Goal: Transaction & Acquisition: Book appointment/travel/reservation

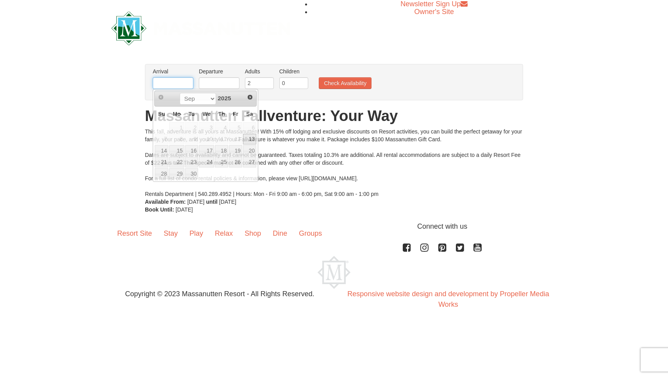
click at [187, 88] on input "text" at bounding box center [173, 83] width 41 height 12
click at [227, 161] on link "25" at bounding box center [221, 162] width 13 height 11
type input "[DATE]"
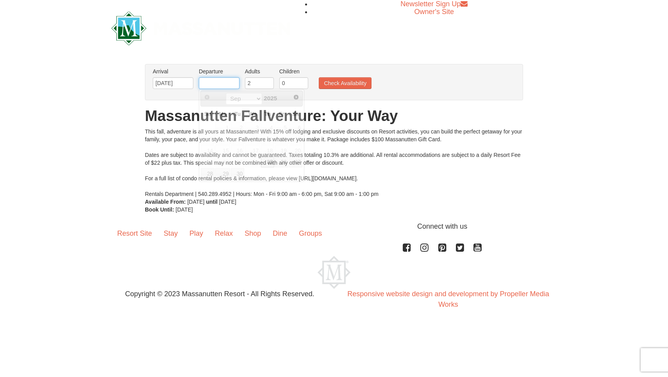
click at [228, 81] on input "text" at bounding box center [219, 83] width 41 height 12
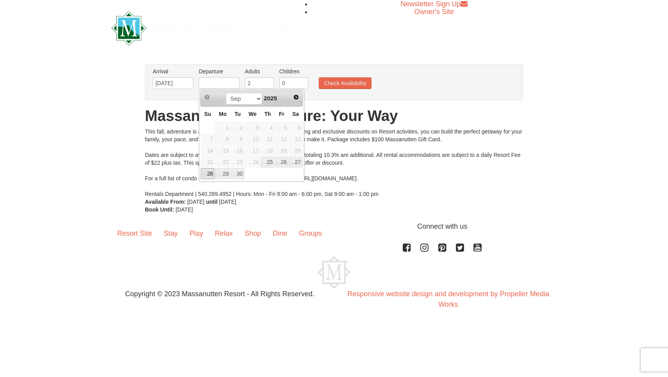
click at [207, 176] on link "28" at bounding box center [208, 173] width 14 height 11
type input "[DATE]"
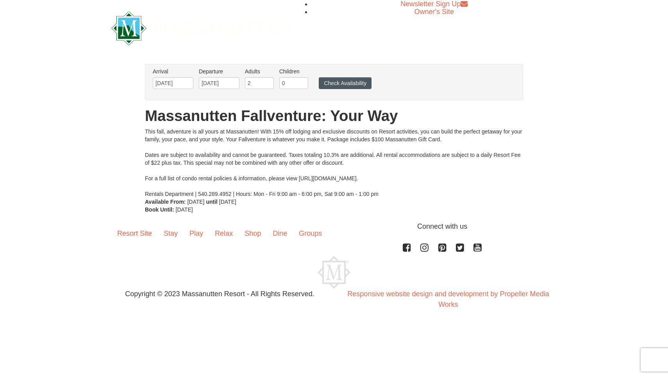
click at [347, 86] on button "Check Availability" at bounding box center [345, 83] width 53 height 12
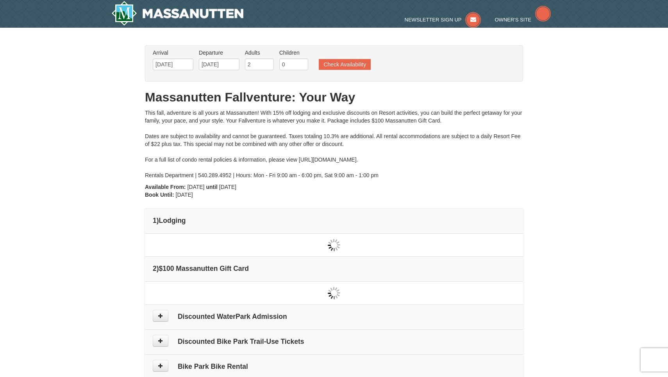
type input "[DATE]"
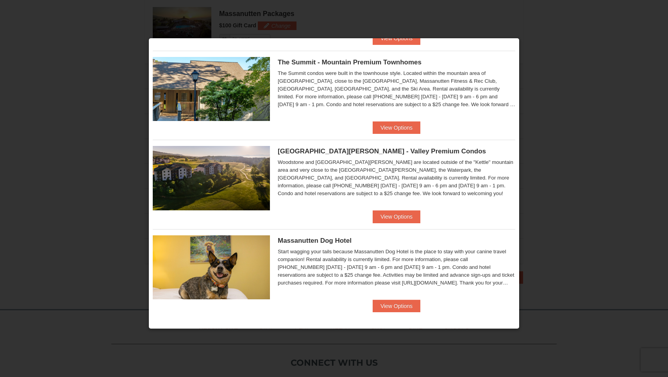
scroll to position [318, 0]
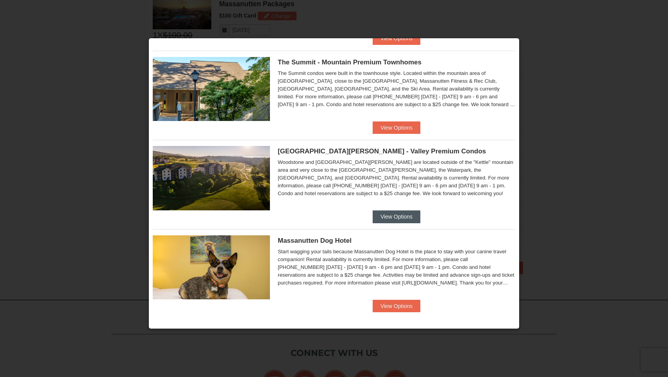
click at [406, 215] on button "View Options" at bounding box center [397, 217] width 48 height 13
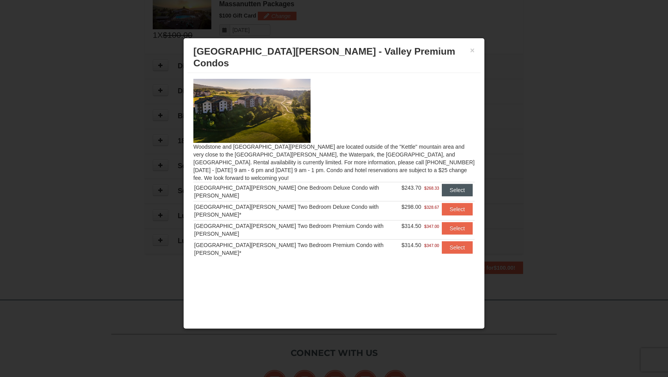
click at [453, 184] on button "Select" at bounding box center [457, 190] width 31 height 13
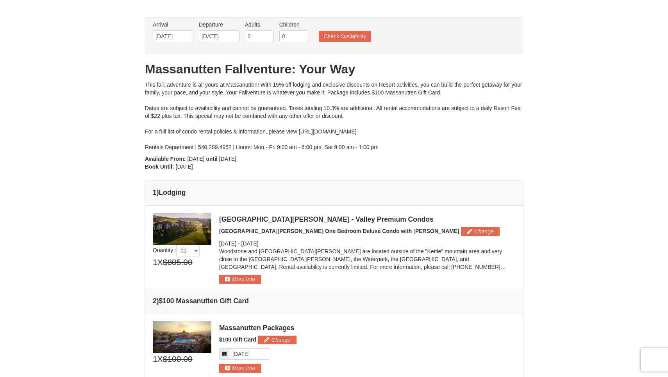
scroll to position [28, 0]
click at [232, 278] on button "More Info" at bounding box center [240, 279] width 42 height 9
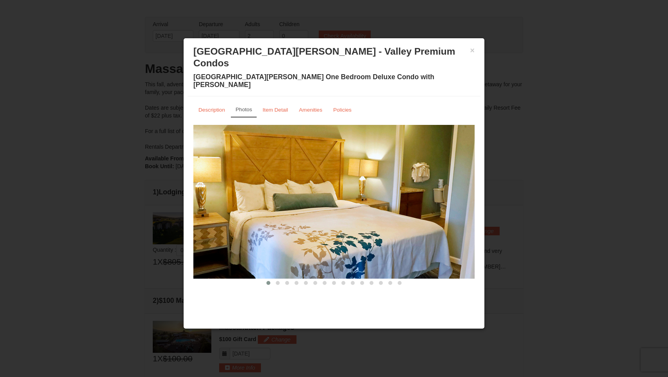
click at [471, 187] on img at bounding box center [333, 202] width 281 height 154
click at [280, 279] on button at bounding box center [277, 283] width 9 height 8
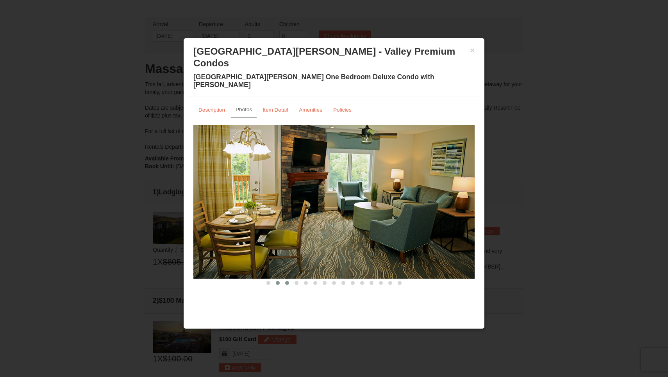
click at [288, 281] on span at bounding box center [287, 283] width 4 height 4
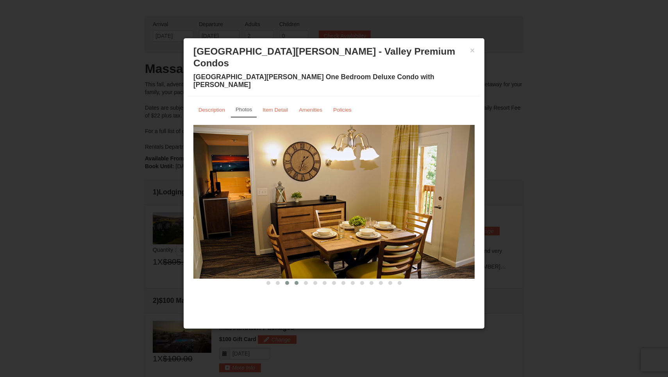
click at [294, 279] on button at bounding box center [296, 283] width 9 height 8
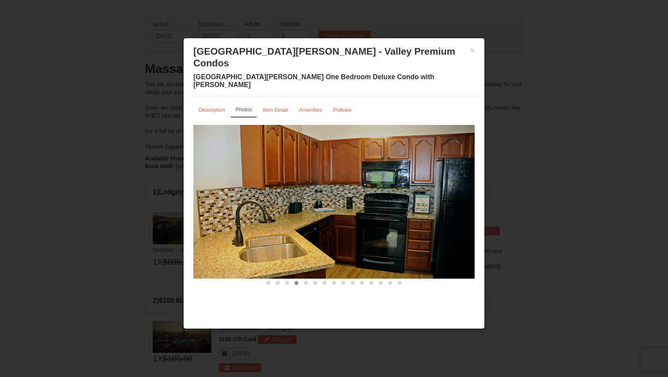
click at [300, 279] on button at bounding box center [296, 283] width 9 height 8
click at [308, 279] on button at bounding box center [305, 283] width 9 height 8
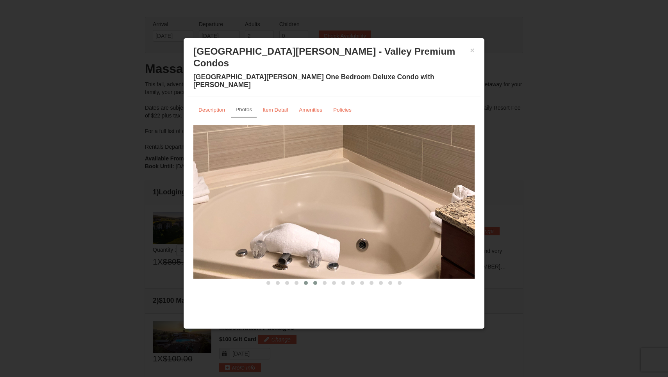
click at [312, 279] on button at bounding box center [315, 283] width 9 height 8
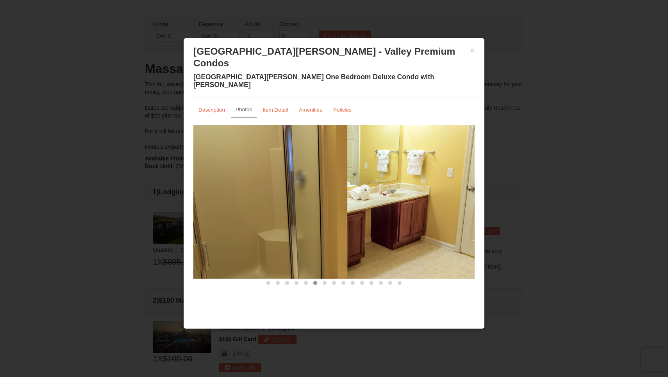
click at [318, 279] on button at bounding box center [315, 283] width 9 height 8
click at [325, 281] on span at bounding box center [325, 283] width 4 height 4
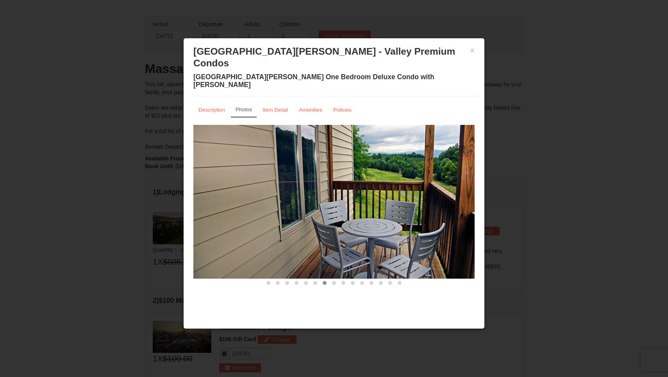
click at [329, 279] on button at bounding box center [324, 283] width 9 height 8
click at [332, 281] on span at bounding box center [334, 283] width 4 height 4
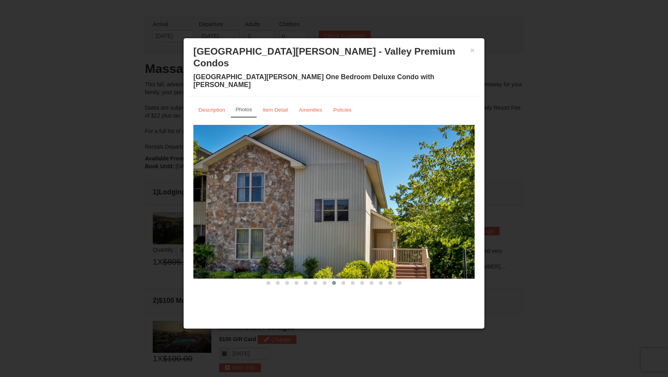
click at [334, 281] on span at bounding box center [334, 283] width 4 height 4
click at [341, 281] on span at bounding box center [343, 283] width 4 height 4
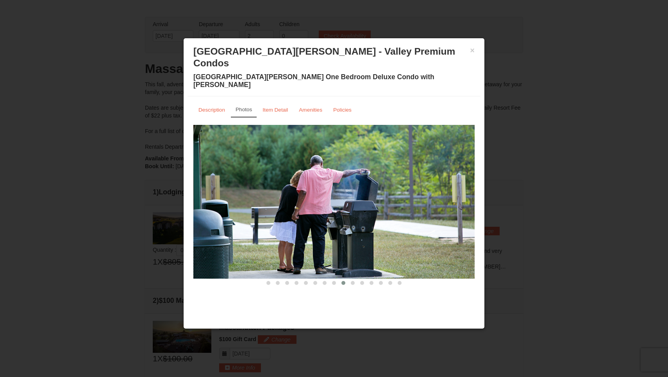
click at [348, 279] on button at bounding box center [343, 283] width 9 height 8
click at [352, 281] on span at bounding box center [353, 283] width 4 height 4
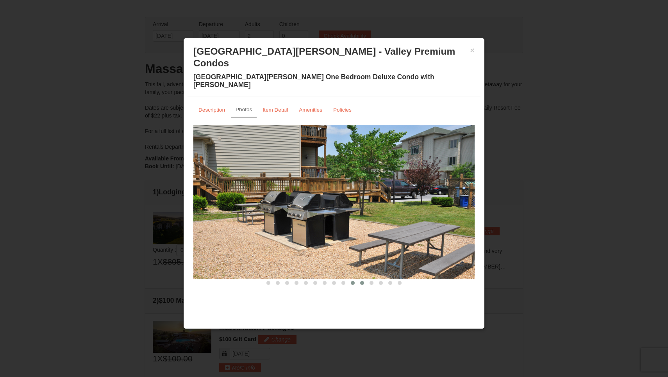
click at [359, 279] on button at bounding box center [361, 283] width 9 height 8
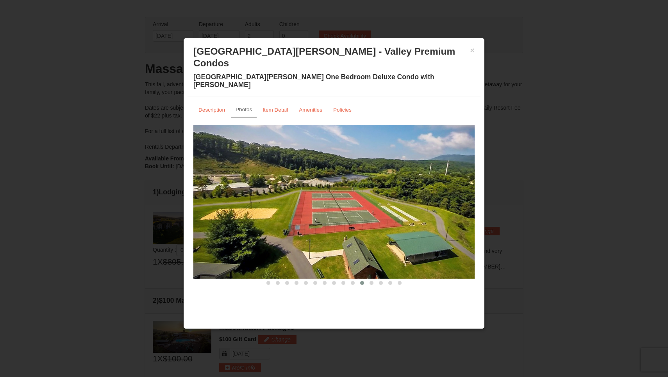
click at [365, 279] on button at bounding box center [361, 283] width 9 height 8
click at [371, 281] on span at bounding box center [372, 283] width 4 height 4
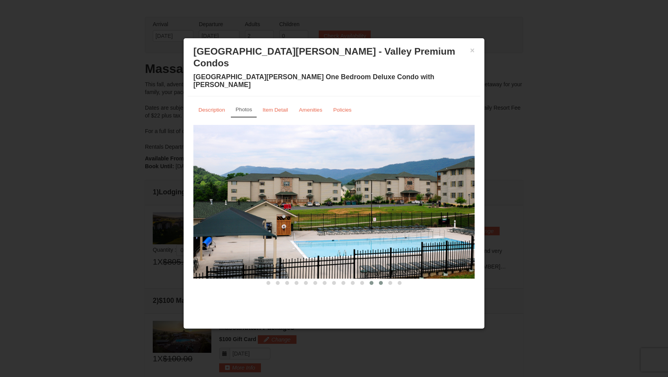
click at [377, 279] on button at bounding box center [380, 283] width 9 height 8
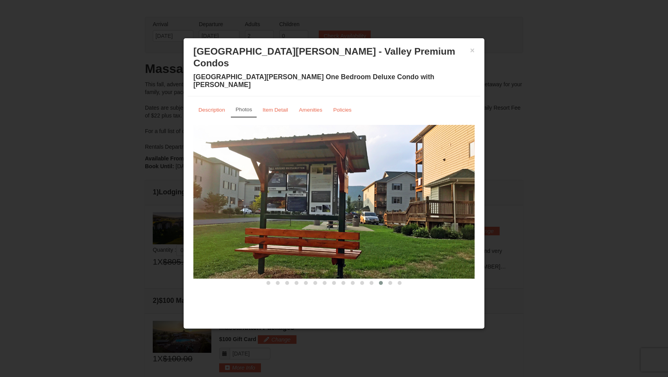
click at [384, 279] on button at bounding box center [380, 283] width 9 height 8
click at [473, 50] on button "×" at bounding box center [472, 50] width 5 height 8
